Goal: Task Accomplishment & Management: Use online tool/utility

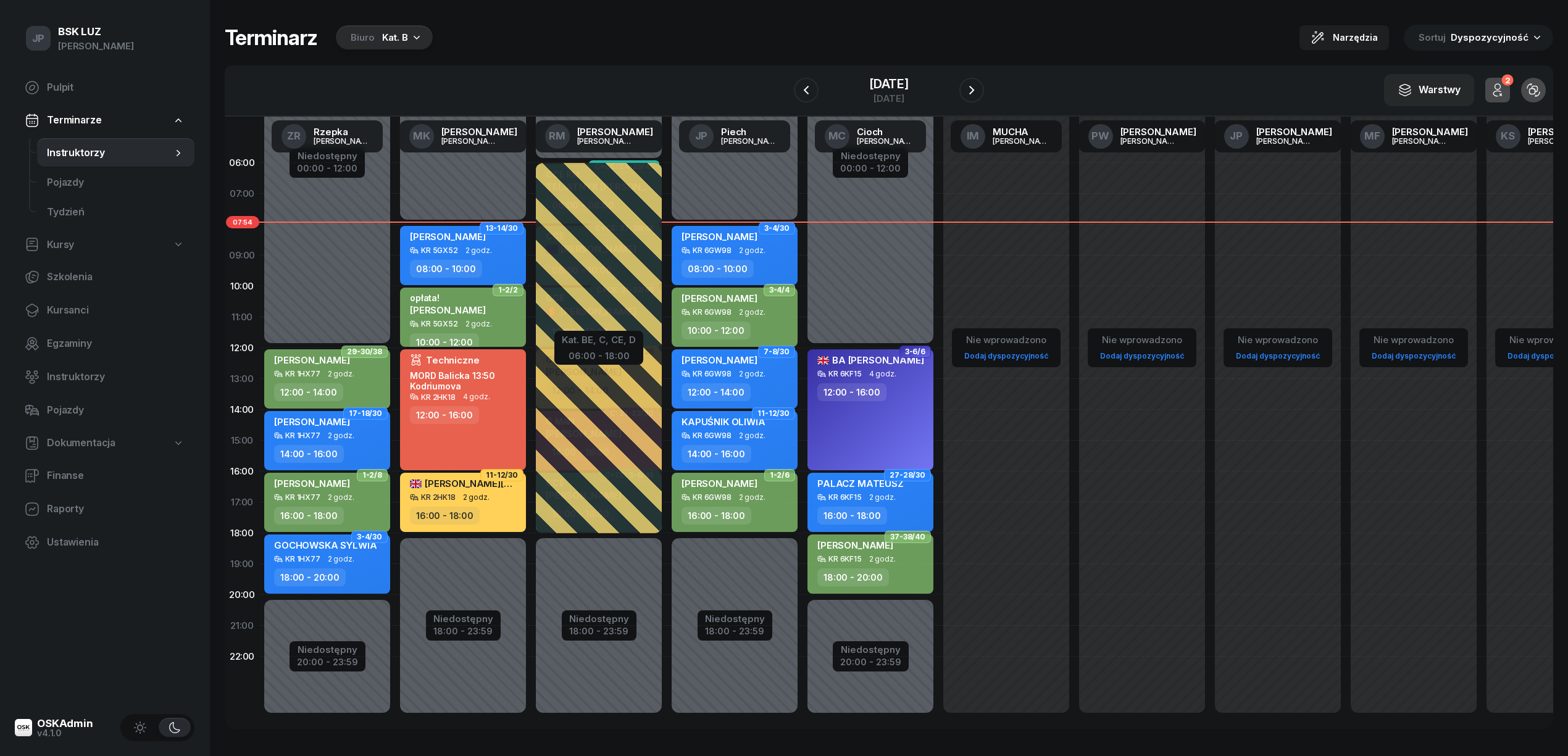
click at [771, 495] on div "KR 6GW98 2 godz." at bounding box center [735, 497] width 109 height 9
select select "16"
select select "18"
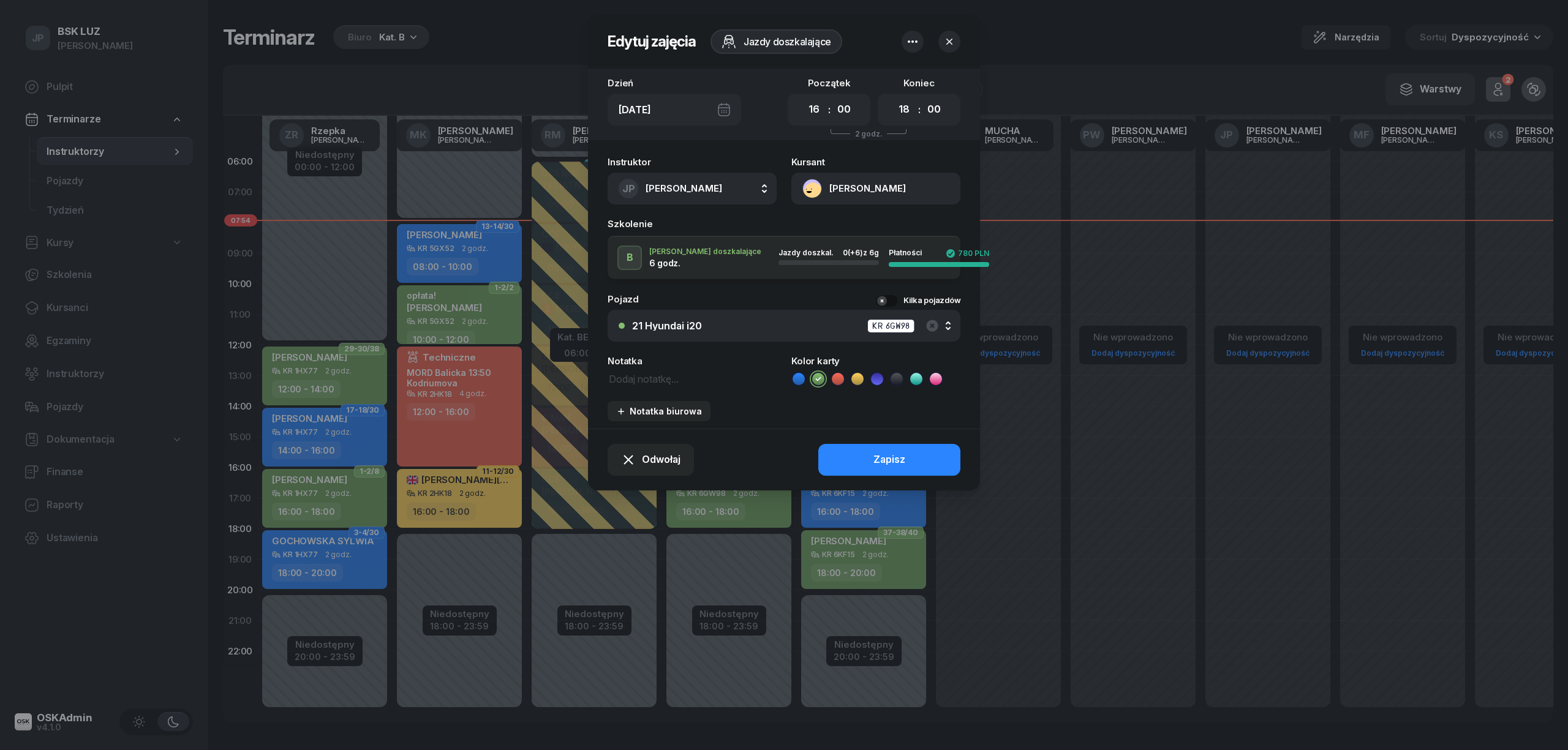
click at [765, 491] on div at bounding box center [784, 375] width 1568 height 750
